Goal: Entertainment & Leisure: Browse casually

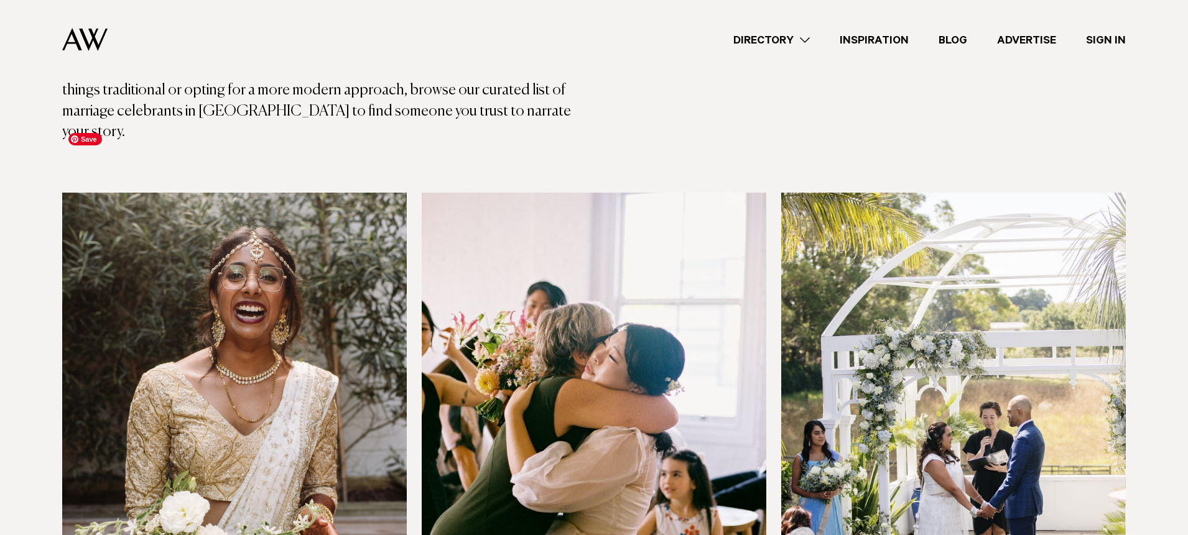
scroll to position [246, 0]
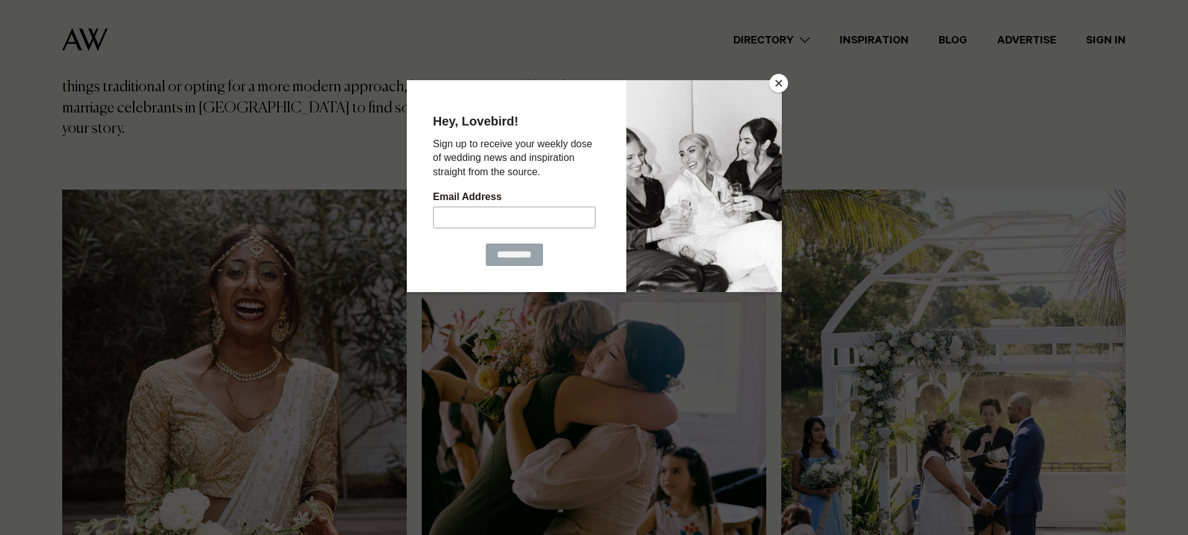
click at [784, 84] on button "Close" at bounding box center [778, 83] width 19 height 19
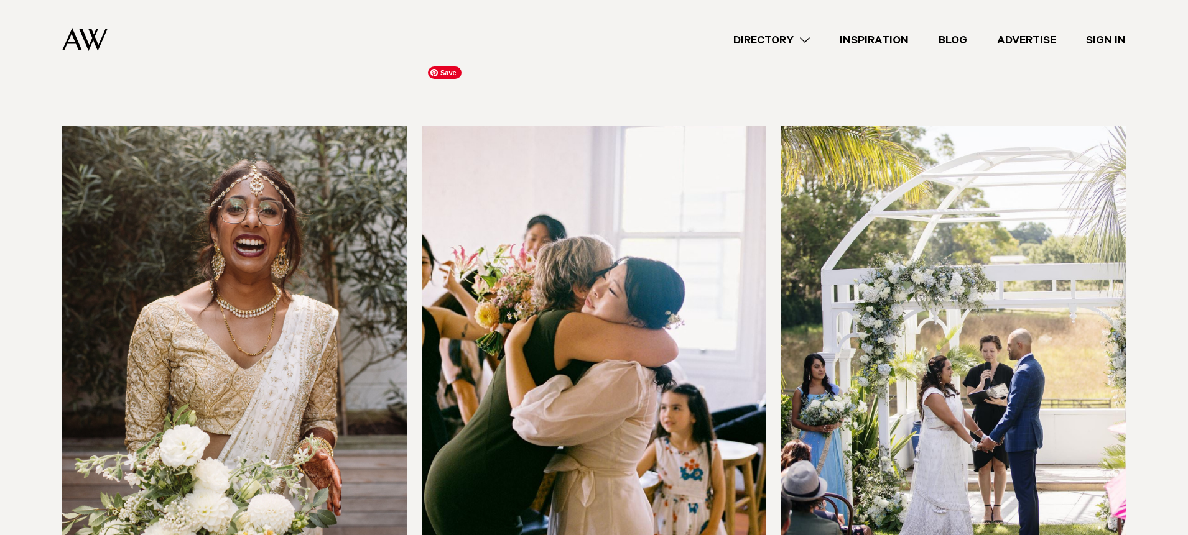
scroll to position [319, 0]
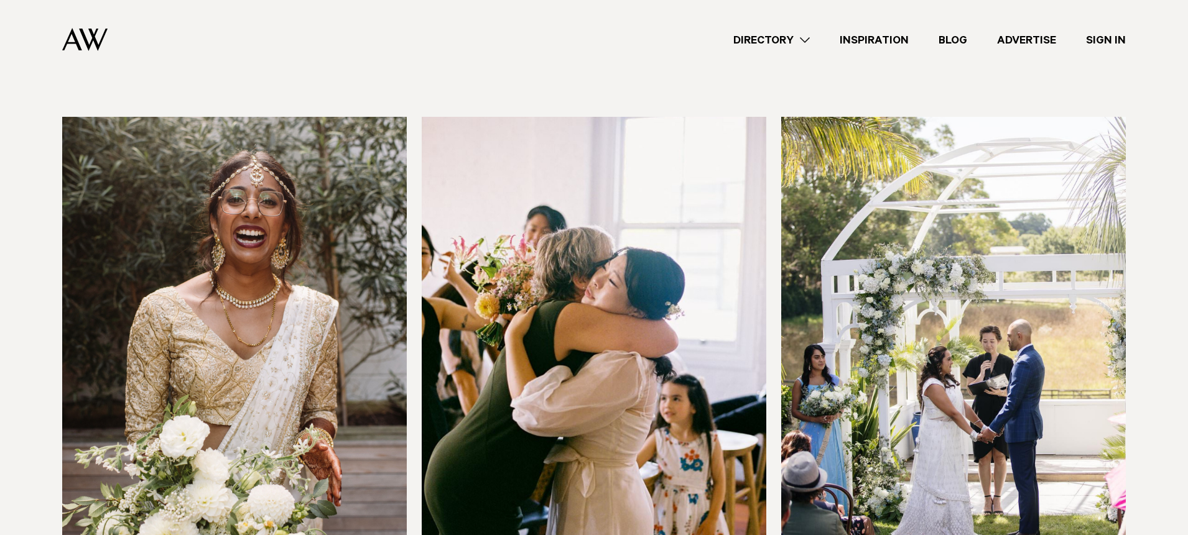
click at [902, 32] on link "Inspiration" at bounding box center [873, 40] width 99 height 17
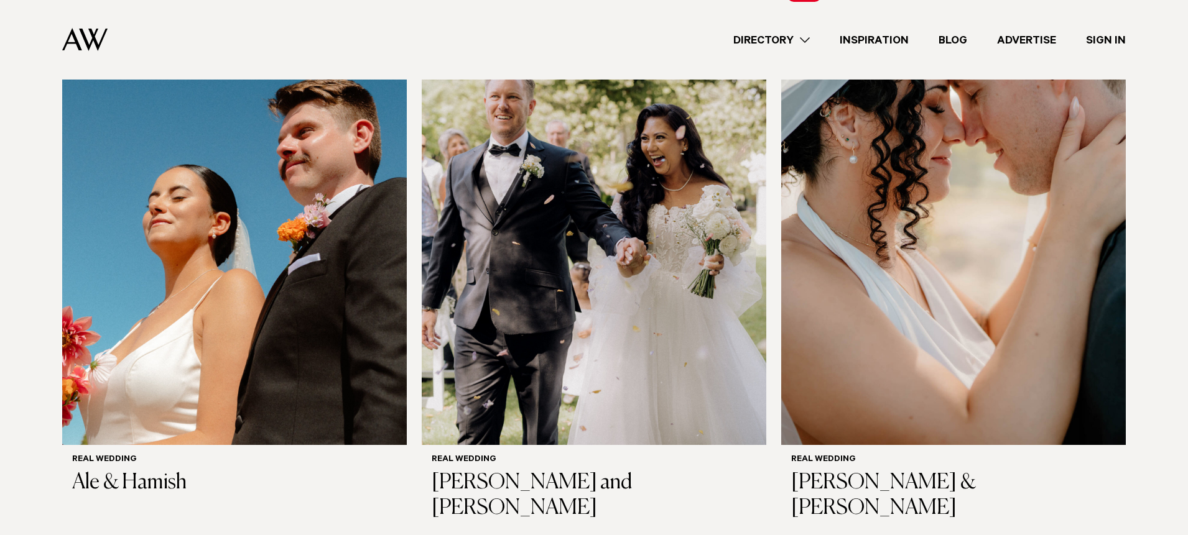
scroll to position [414, 0]
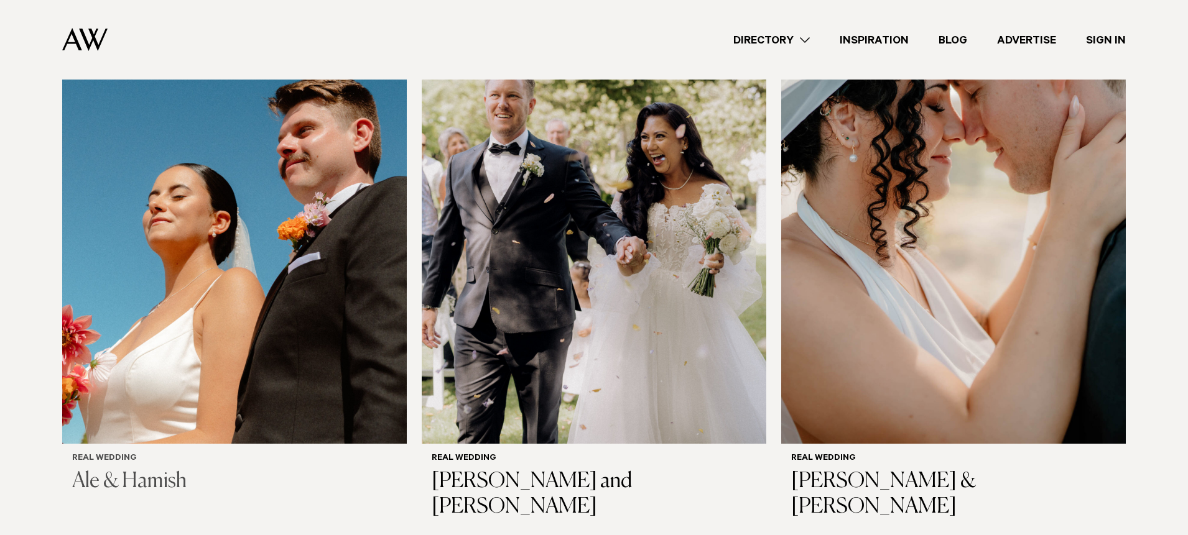
click at [137, 476] on h3 "Ale & Hamish" at bounding box center [234, 481] width 325 height 25
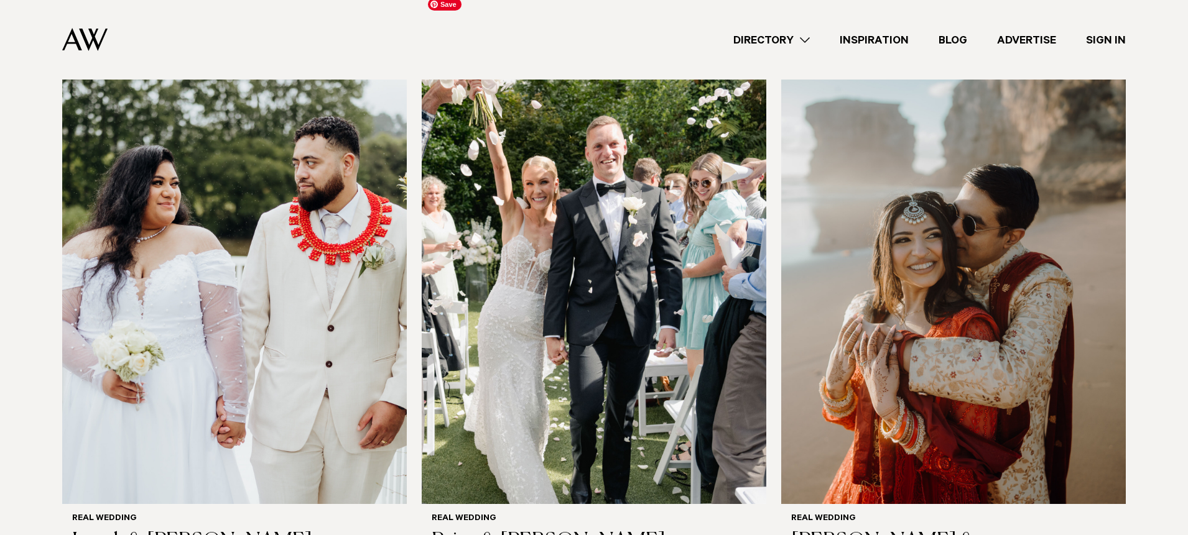
scroll to position [1522, 0]
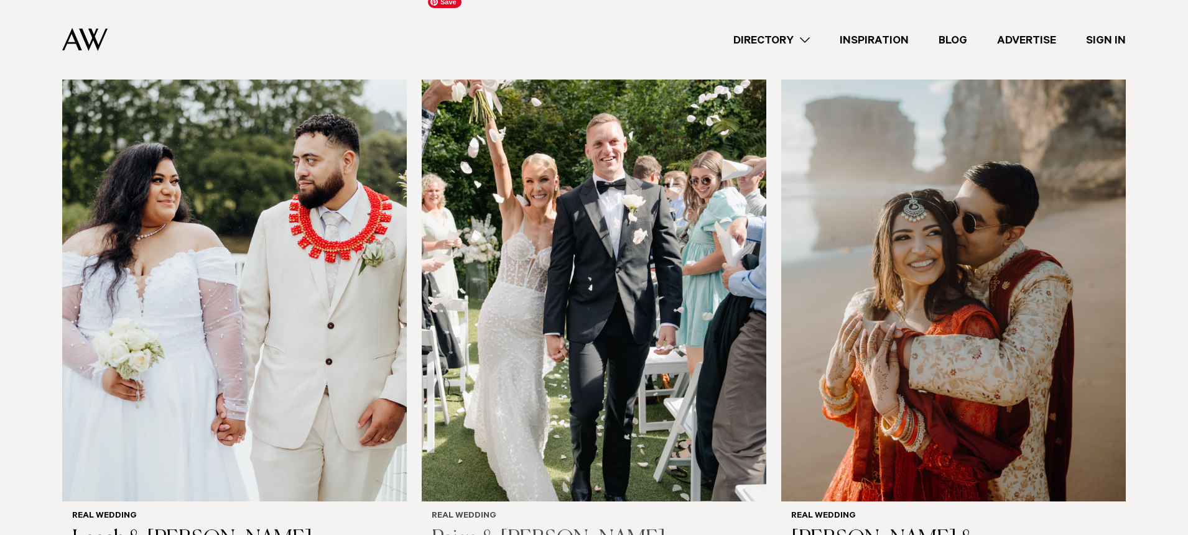
click at [499, 428] on img at bounding box center [594, 271] width 344 height 462
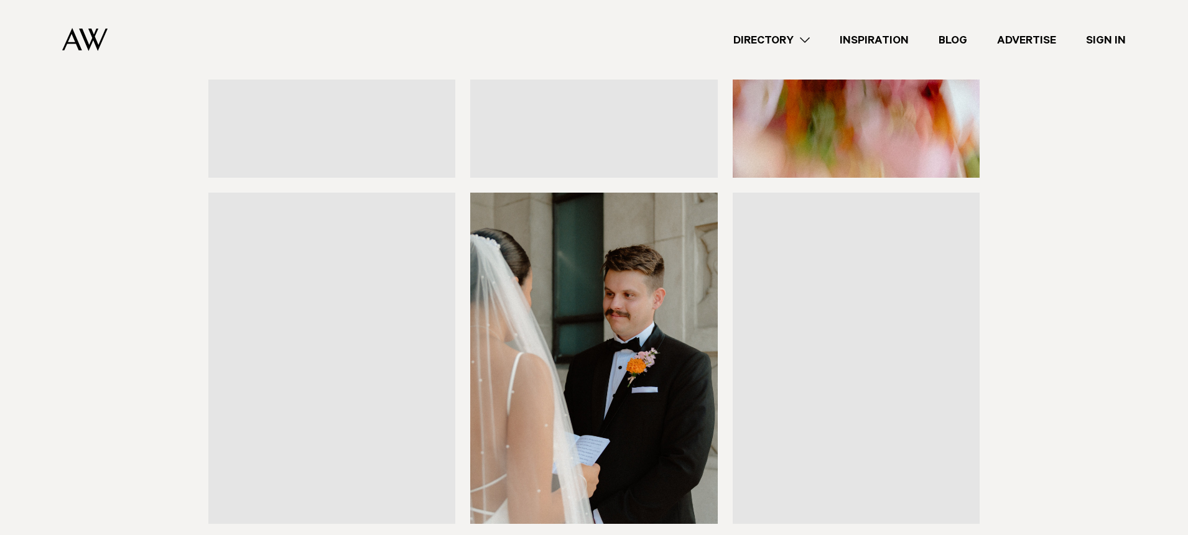
scroll to position [1478, 0]
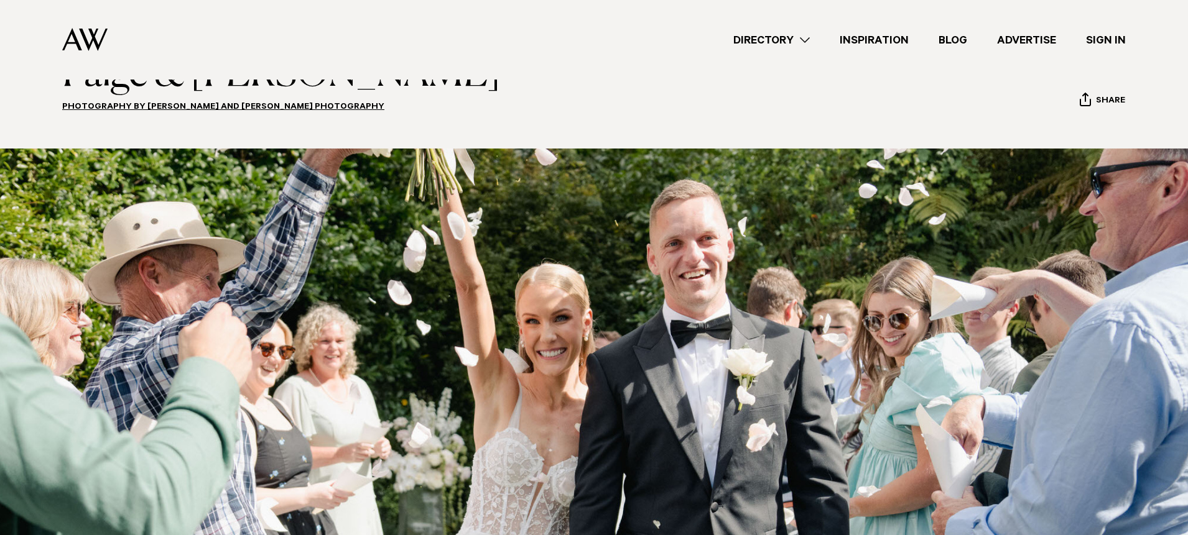
scroll to position [98, 0]
click at [254, 102] on link "Photography by Esme and Logan Photography" at bounding box center [223, 107] width 322 height 10
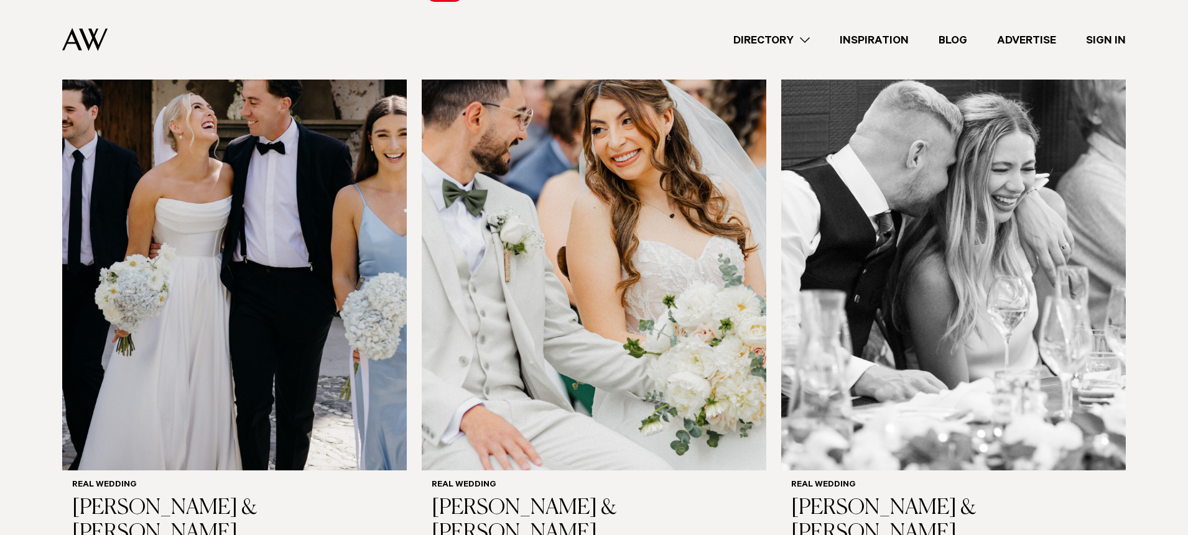
scroll to position [975, 0]
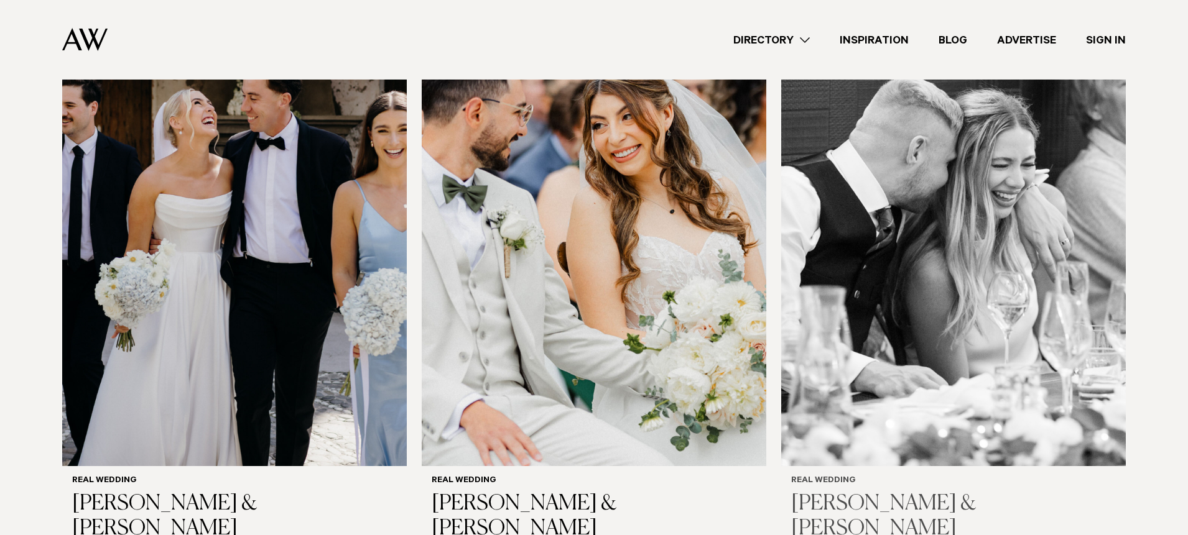
click at [997, 299] on img at bounding box center [953, 235] width 344 height 462
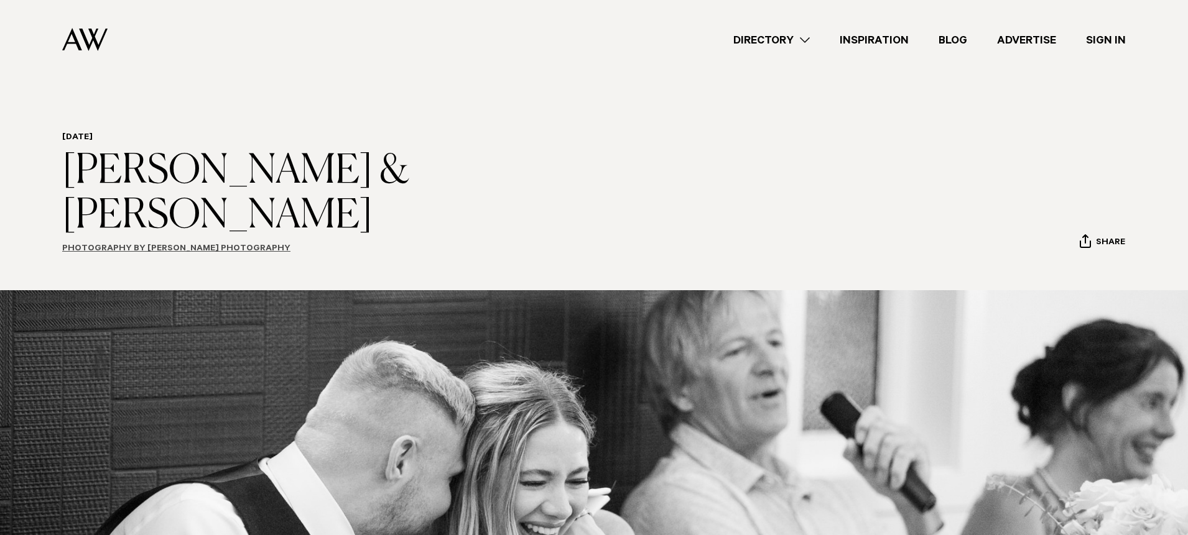
click at [264, 244] on link "Photography by [PERSON_NAME] Photography" at bounding box center [176, 249] width 228 height 10
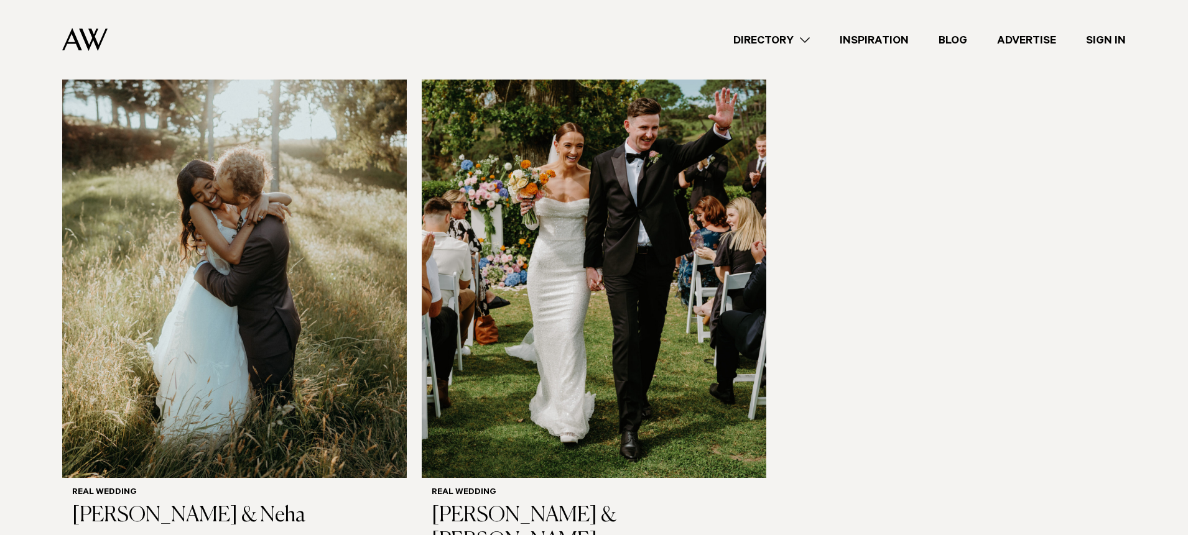
scroll to position [2130, 0]
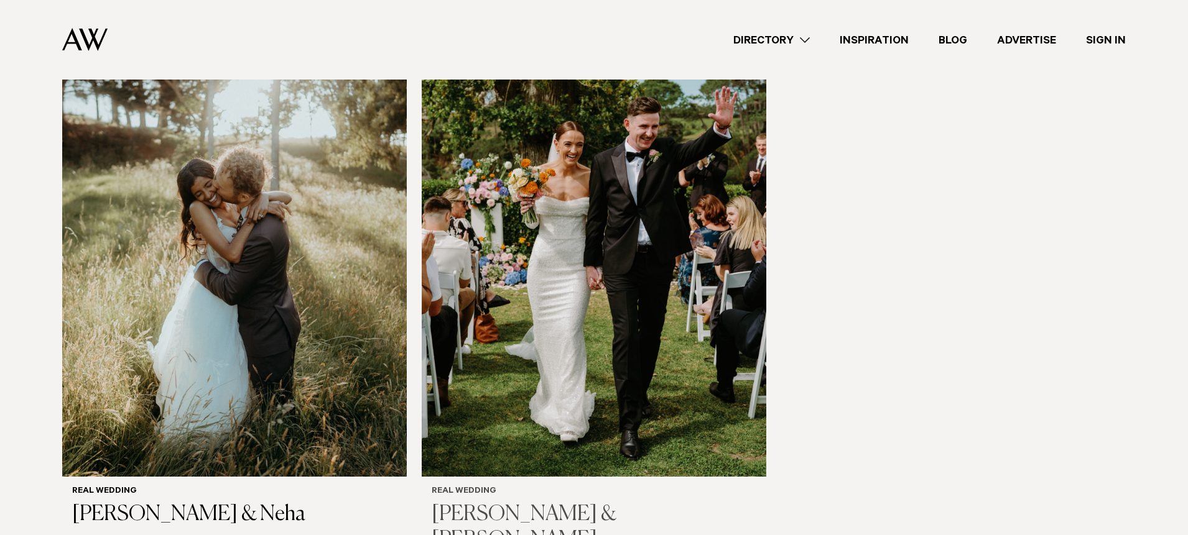
click at [562, 324] on img at bounding box center [594, 246] width 344 height 462
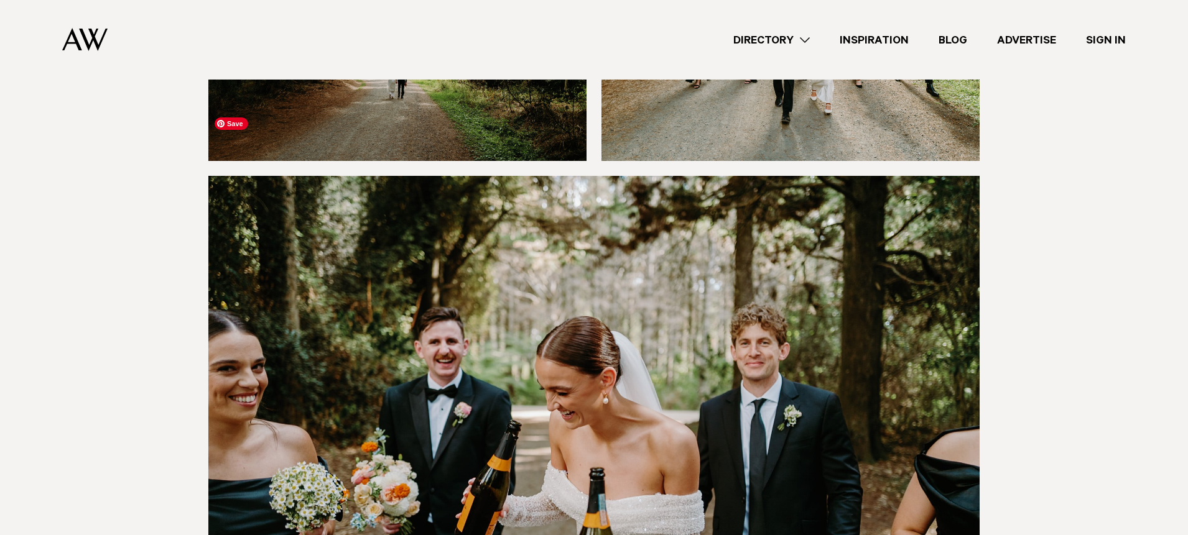
scroll to position [9159, 0]
